Goal: Task Accomplishment & Management: Use online tool/utility

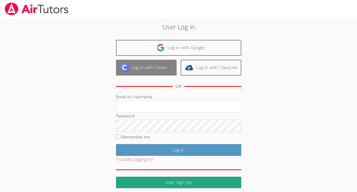
click at [147, 70] on link "Log in with Clever" at bounding box center [146, 68] width 61 height 16
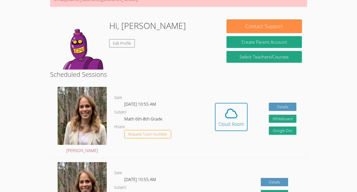
scroll to position [66, 0]
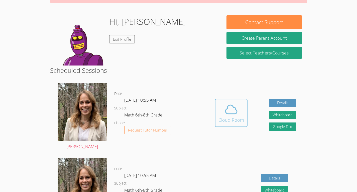
click at [233, 109] on icon at bounding box center [231, 109] width 14 height 14
click at [234, 113] on icon at bounding box center [231, 109] width 14 height 14
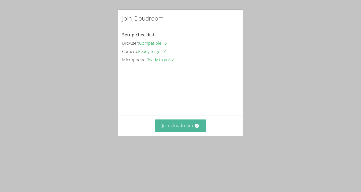
click at [176, 131] on button "Join Cloudroom" at bounding box center [180, 125] width 51 height 12
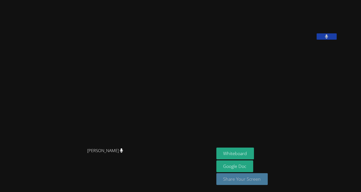
click at [268, 177] on button "Share Your Screen" at bounding box center [242, 179] width 52 height 12
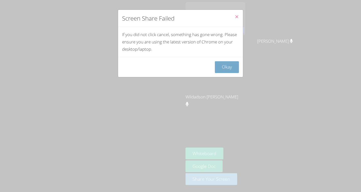
click at [221, 64] on button "Okay" at bounding box center [227, 67] width 24 height 12
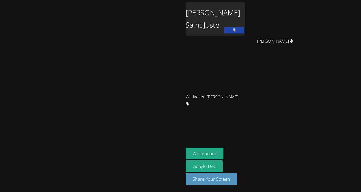
click at [129, 38] on video at bounding box center [91, 85] width 75 height 101
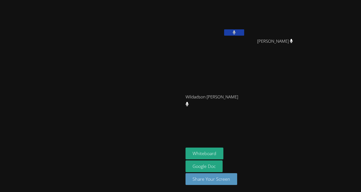
click at [129, 95] on video at bounding box center [91, 85] width 75 height 101
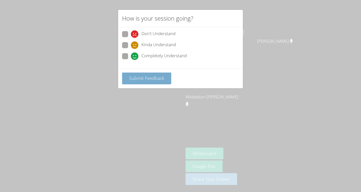
click at [151, 74] on button "Submit Feedback" at bounding box center [146, 78] width 49 height 12
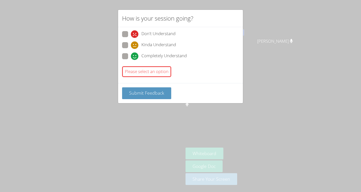
click at [146, 59] on span "Completely Understand" at bounding box center [163, 56] width 45 height 8
click at [135, 57] on input "Completely Understand" at bounding box center [133, 55] width 4 height 4
radio input "true"
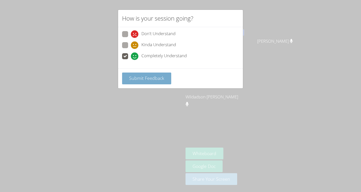
click at [147, 83] on button "Submit Feedback" at bounding box center [146, 78] width 49 height 12
